Goal: Navigation & Orientation: Find specific page/section

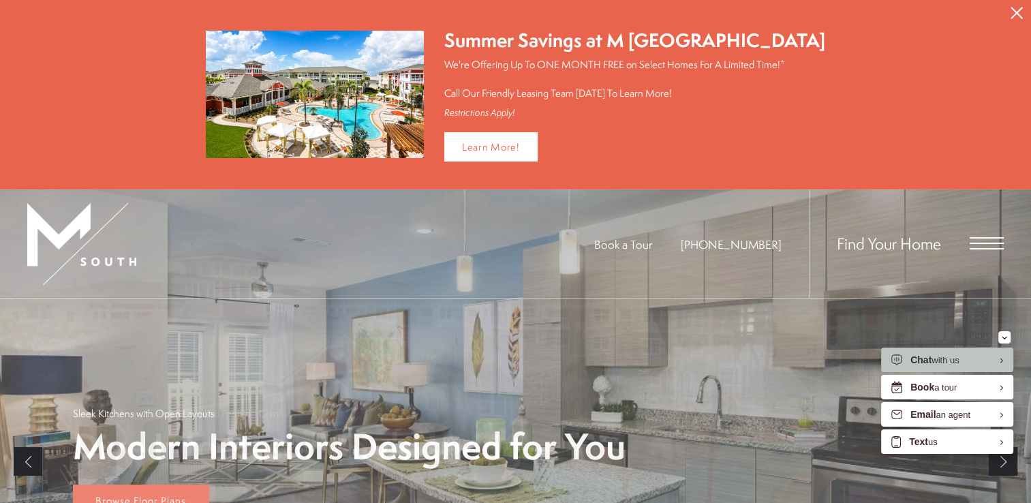
click at [1020, 12] on icon "Close Alert" at bounding box center [1017, 13] width 12 height 12
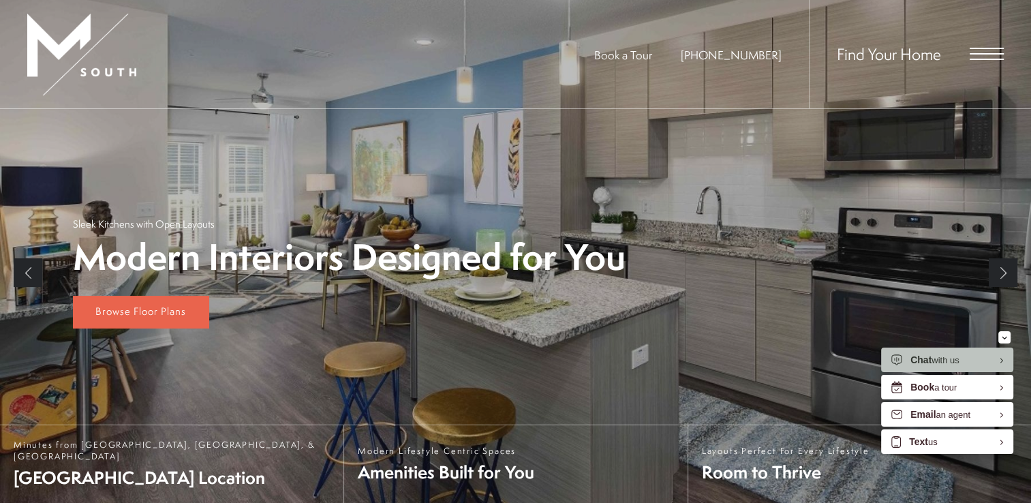
click at [983, 55] on span "Open Menu" at bounding box center [987, 53] width 34 height 1
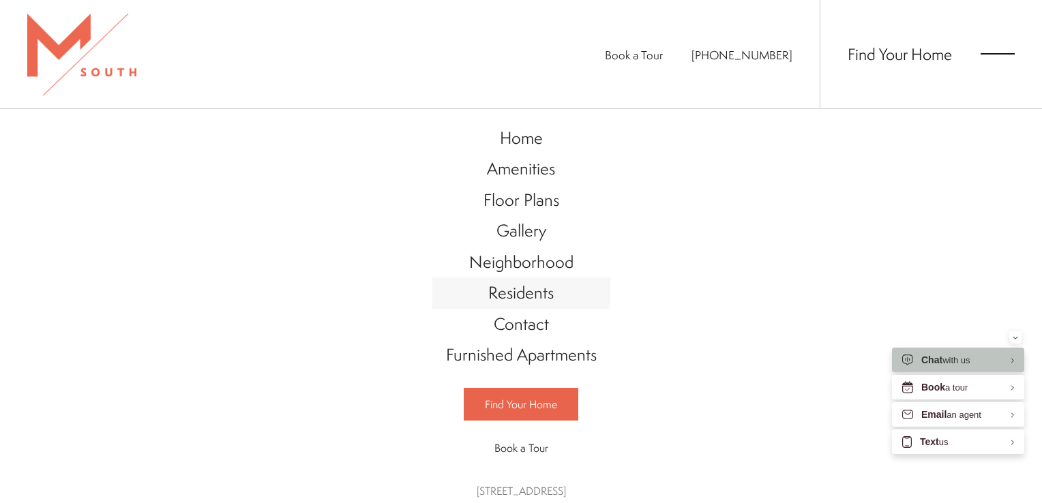
click at [515, 292] on span "Residents" at bounding box center [520, 292] width 65 height 23
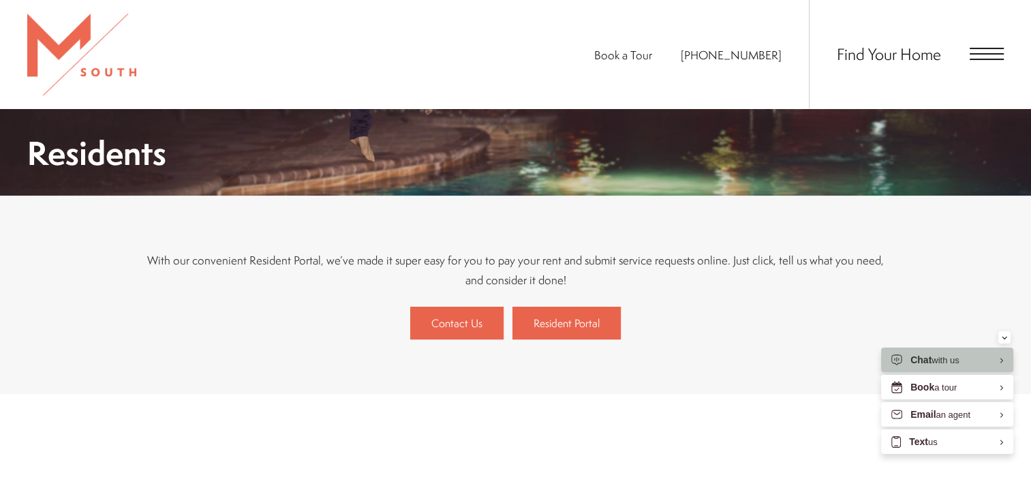
scroll to position [224, 0]
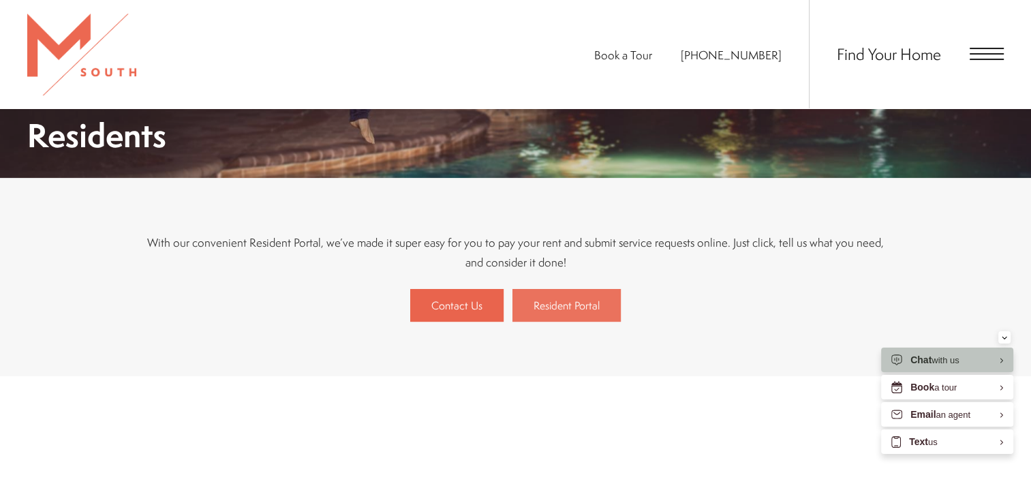
click at [573, 301] on span "Resident Portal" at bounding box center [567, 305] width 66 height 15
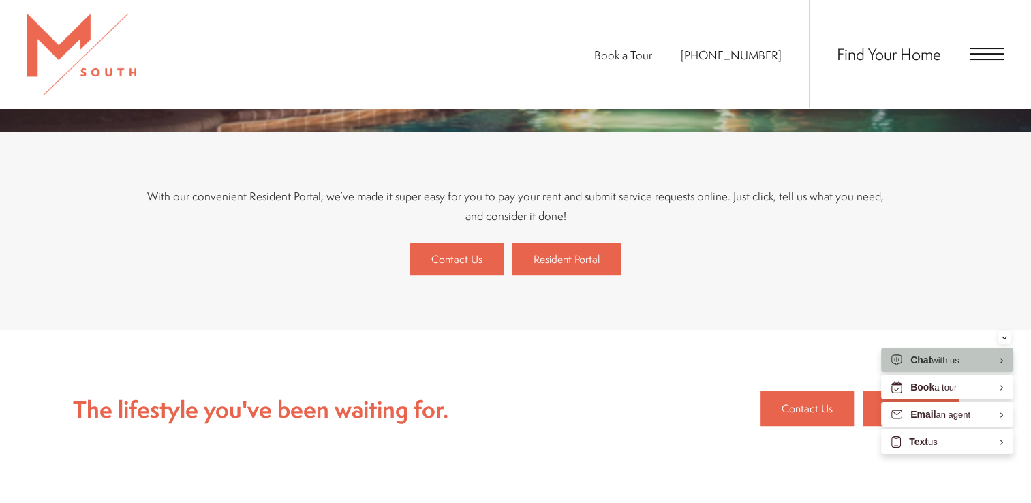
scroll to position [251, 0]
